Goal: Task Accomplishment & Management: Complete application form

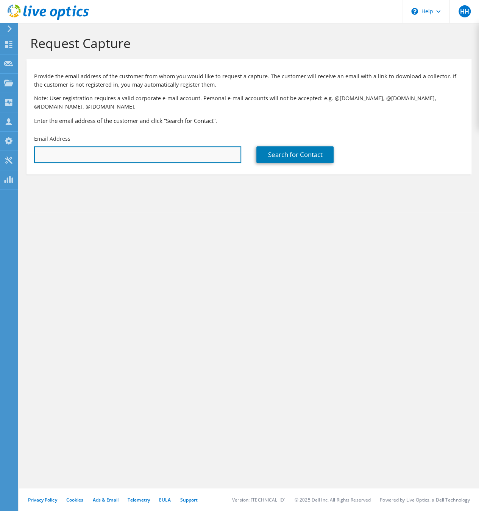
paste input "<aforma@trilliumhealth.org>"
click at [40, 154] on input "<aforma@trilliumhealth.org" at bounding box center [137, 154] width 207 height 17
type input "aforma@trilliumhealth.org"
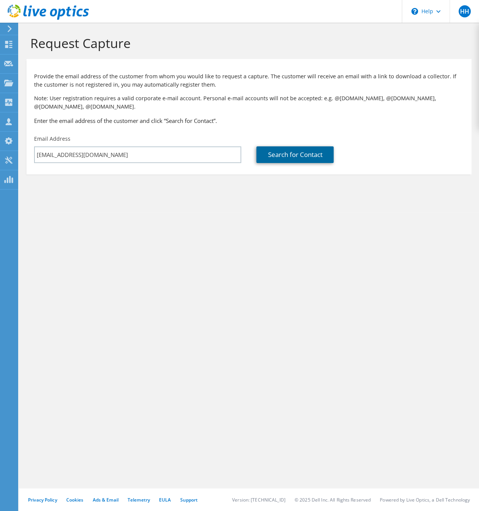
click at [310, 154] on link "Search for Contact" at bounding box center [294, 154] width 77 height 17
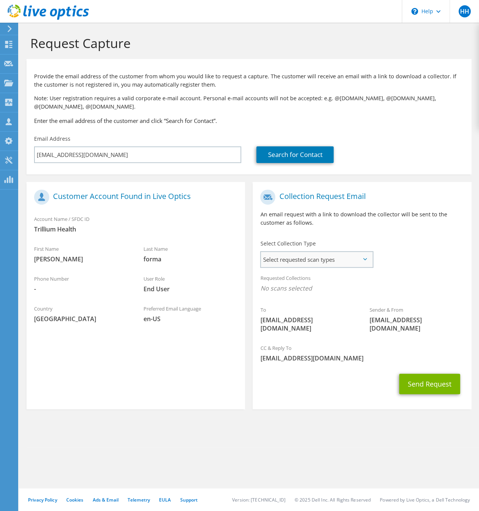
click at [310, 255] on span "Select requested scan types" at bounding box center [316, 259] width 111 height 15
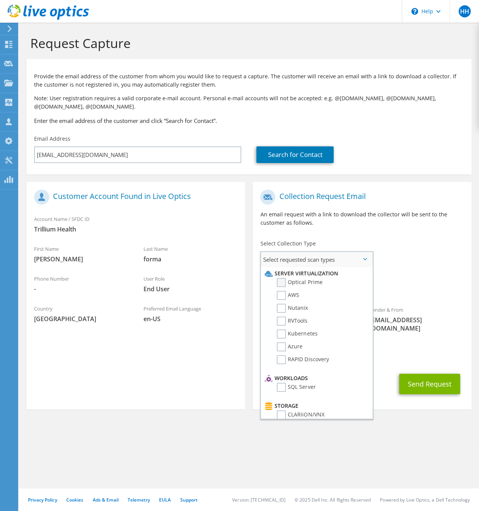
click at [279, 283] on label "Optical Prime" at bounding box center [299, 282] width 45 height 9
click at [0, 0] on input "Optical Prime" at bounding box center [0, 0] width 0 height 0
click at [409, 376] on button "Send Request" at bounding box center [429, 386] width 61 height 20
